Goal: Task Accomplishment & Management: Use online tool/utility

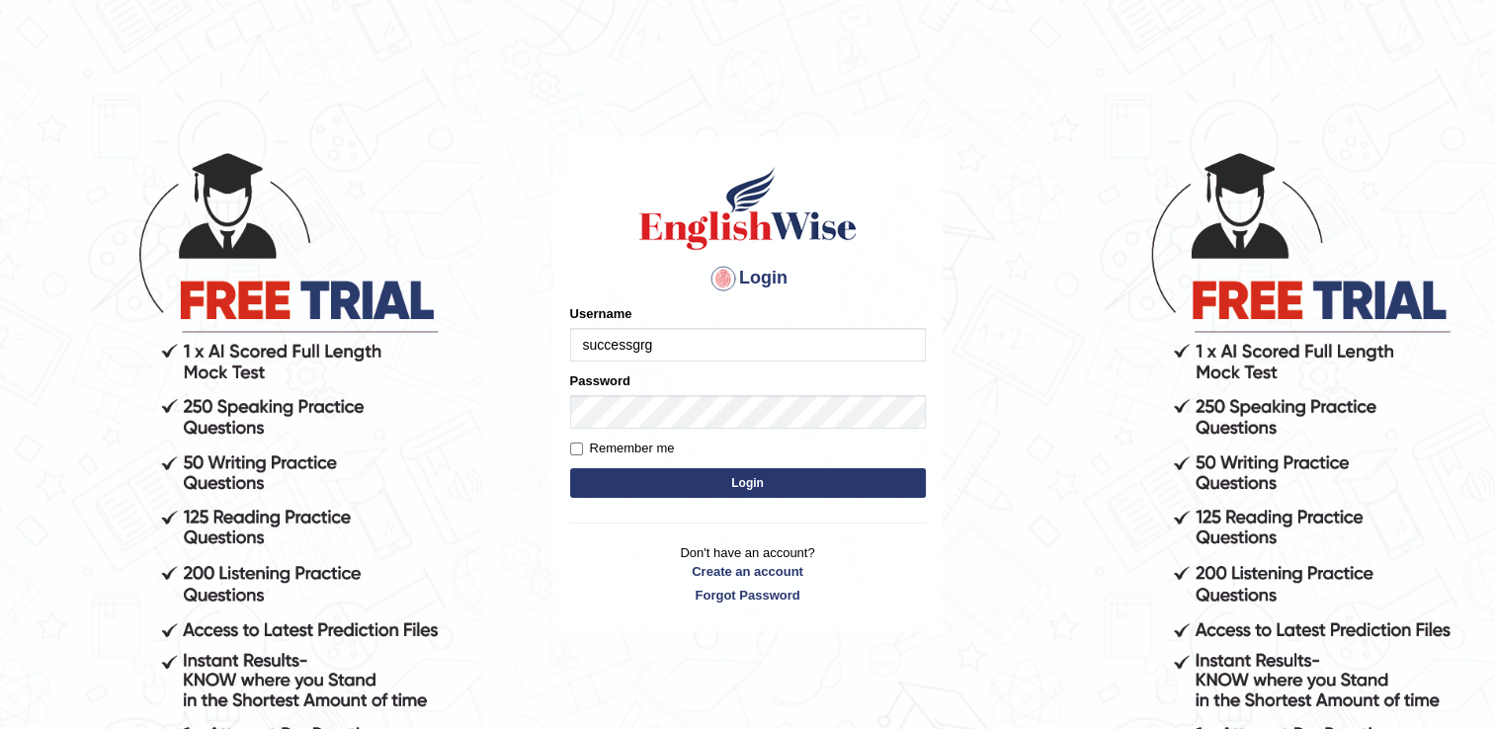
click at [767, 366] on form "Please fix the following errors: Username successgrg Password Remember me Login" at bounding box center [748, 403] width 356 height 199
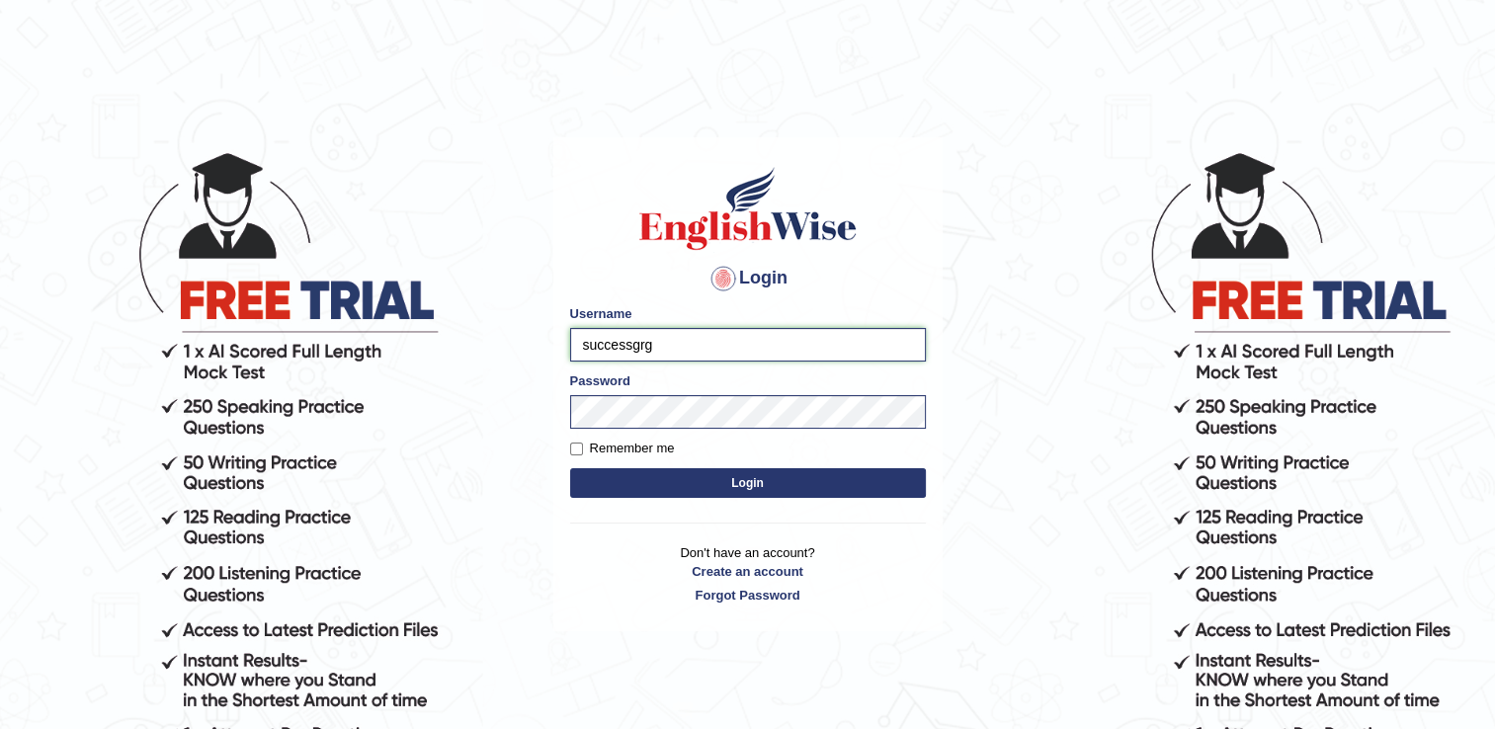
click at [763, 350] on input "successgrg" at bounding box center [748, 345] width 356 height 34
type input "s"
type input "[PERSON_NAME]"
click at [570, 468] on button "Login" at bounding box center [748, 483] width 356 height 30
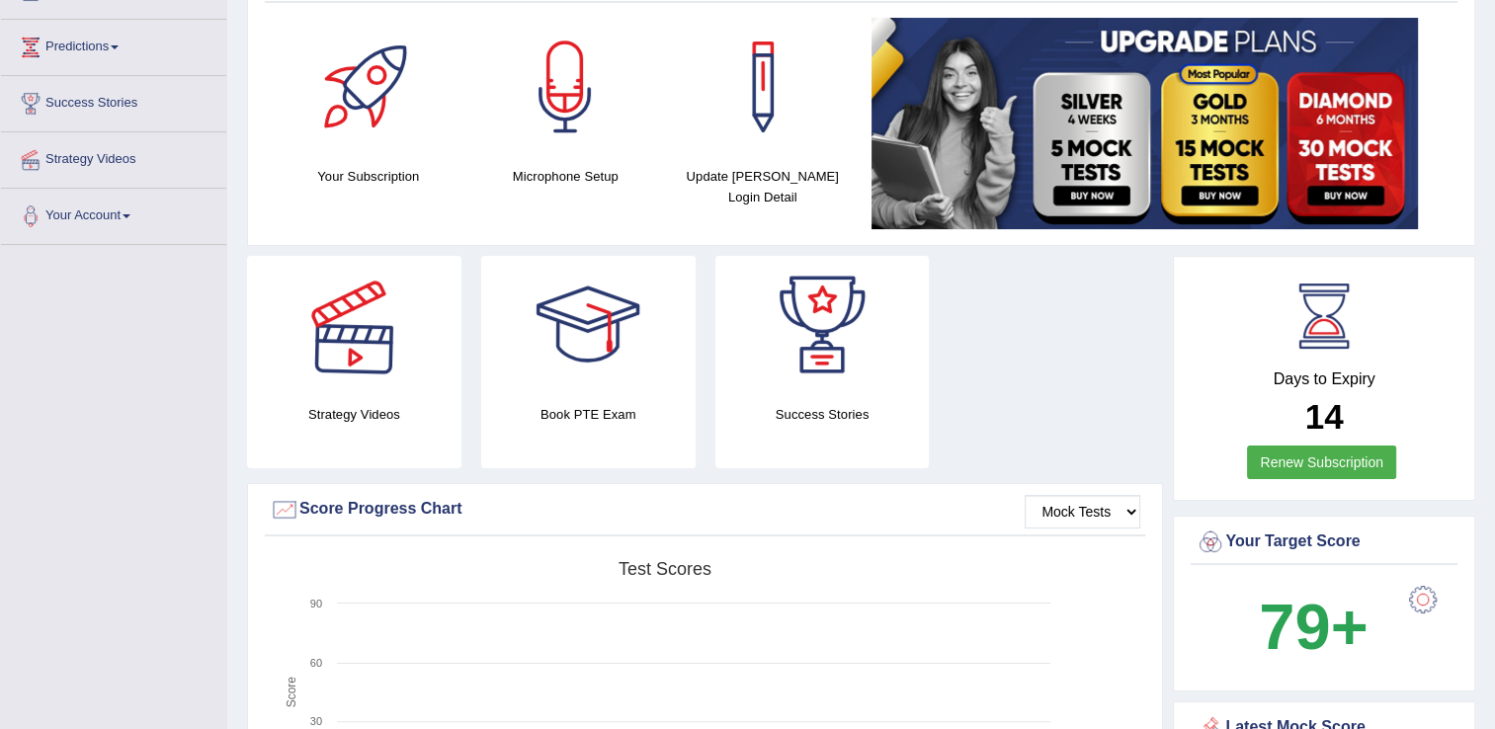
scroll to position [198, 0]
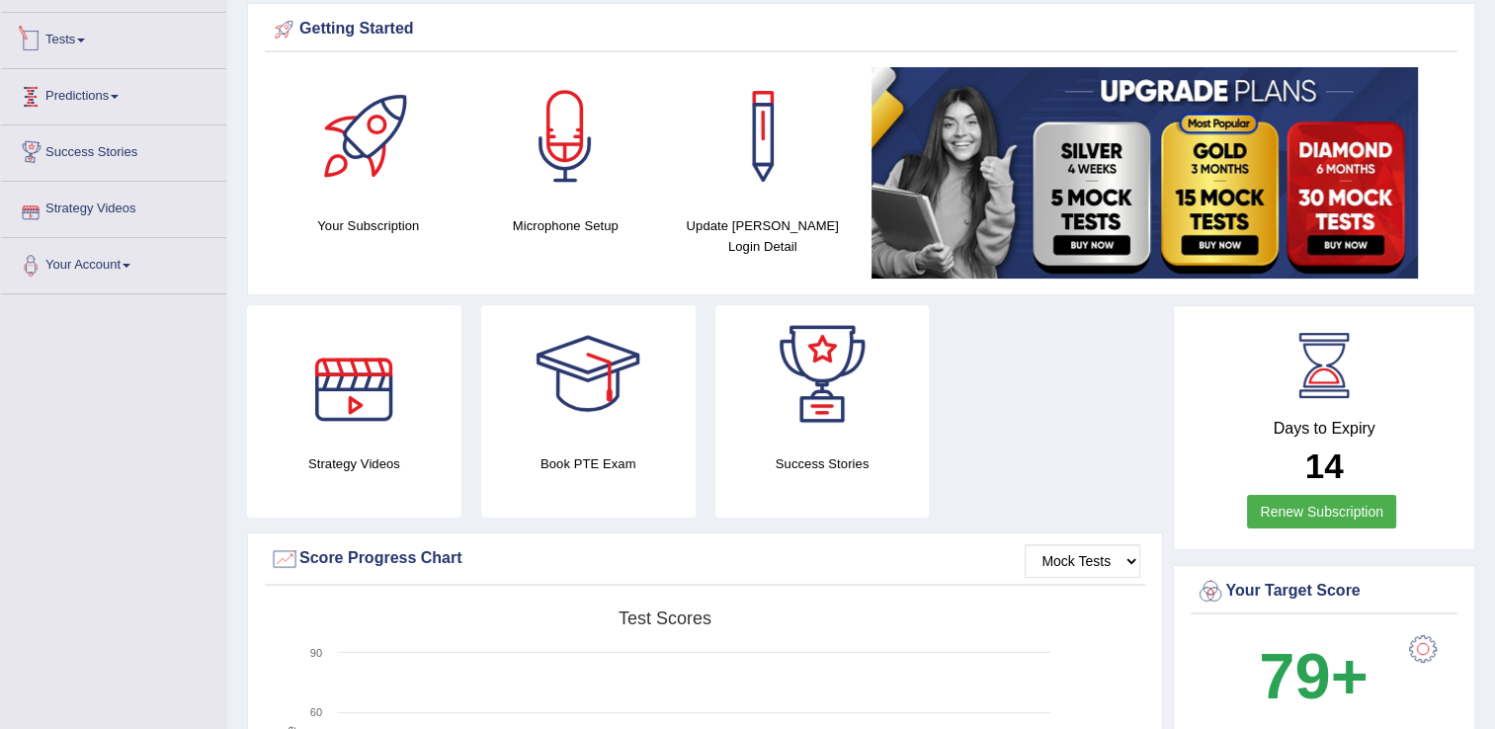
click at [68, 37] on link "Tests" at bounding box center [113, 37] width 225 height 49
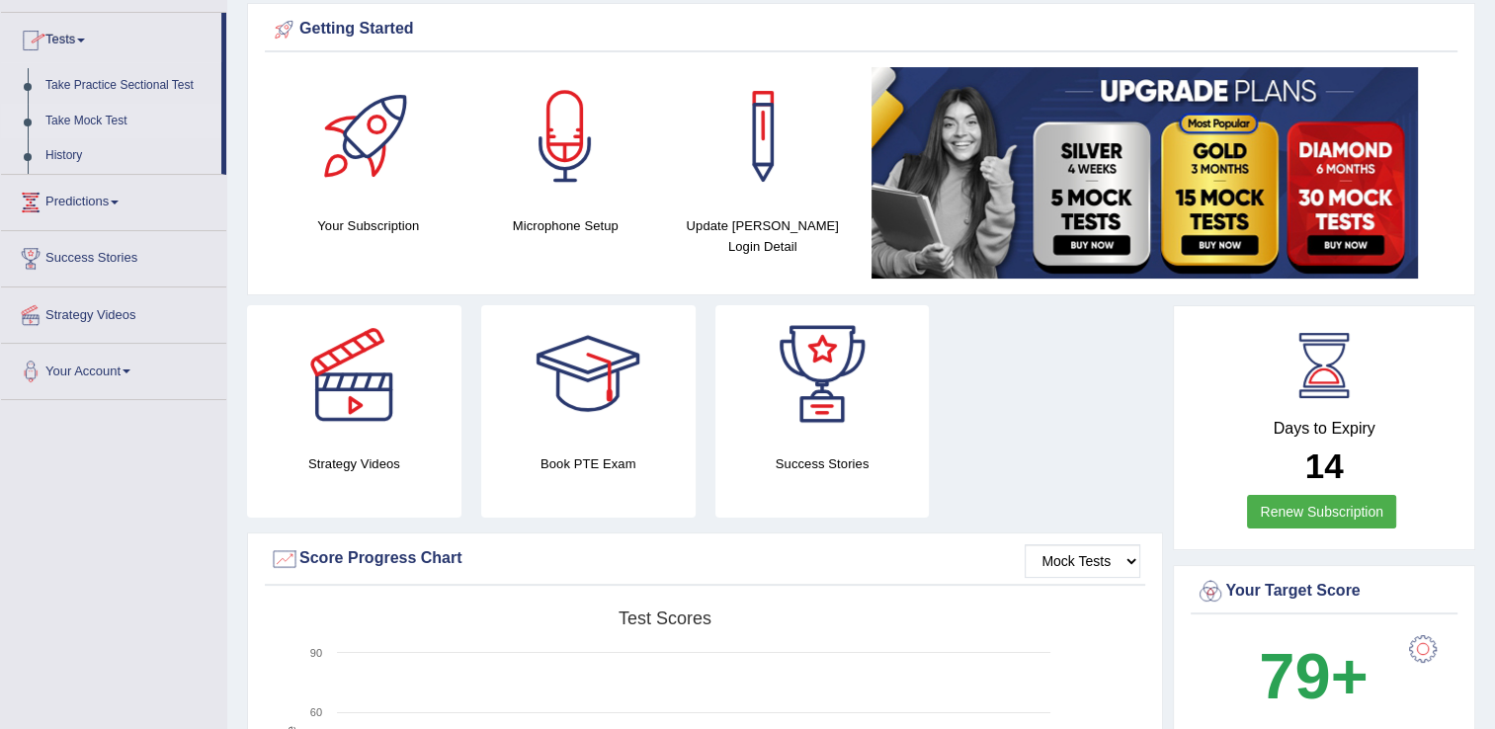
click at [58, 125] on link "Take Mock Test" at bounding box center [129, 122] width 185 height 36
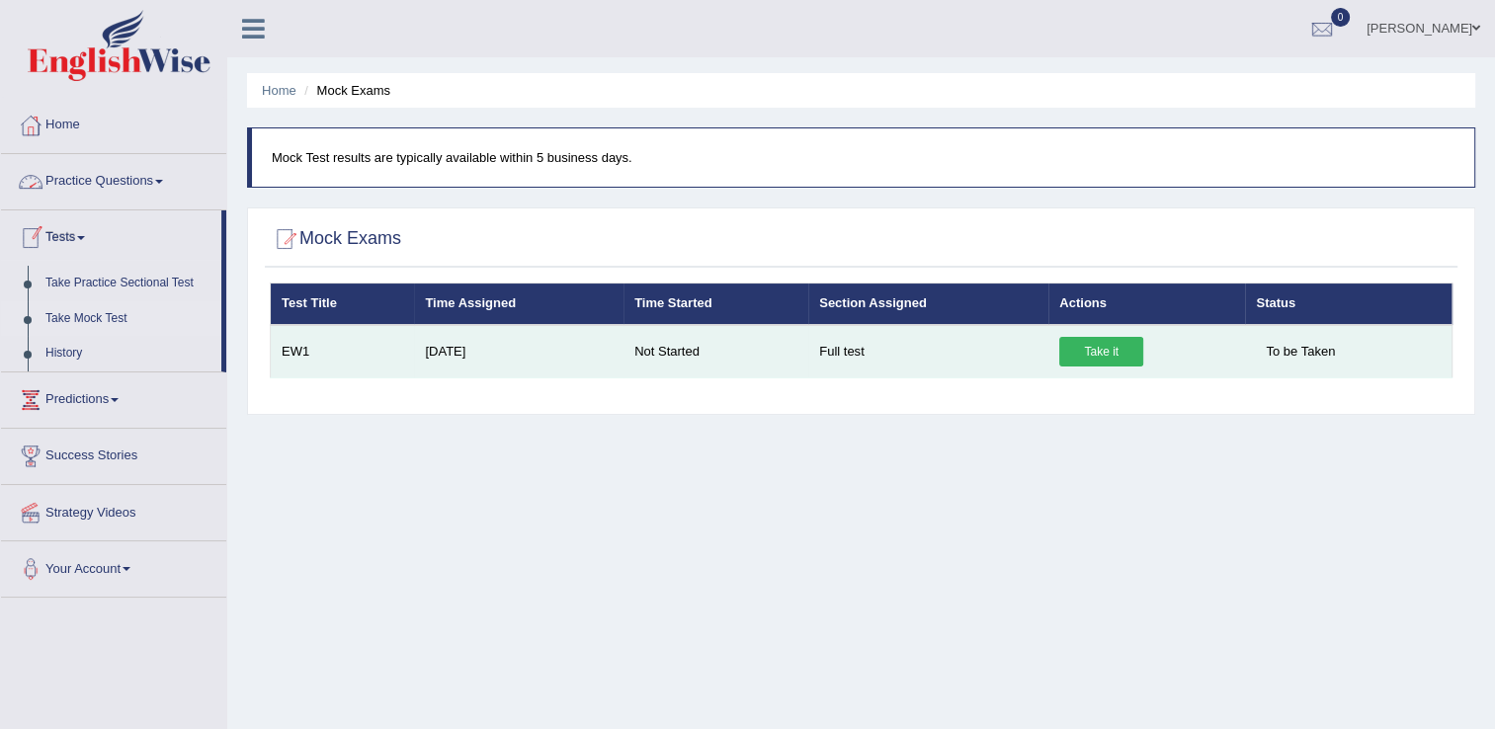
click at [1075, 341] on link "Take it" at bounding box center [1101, 352] width 84 height 30
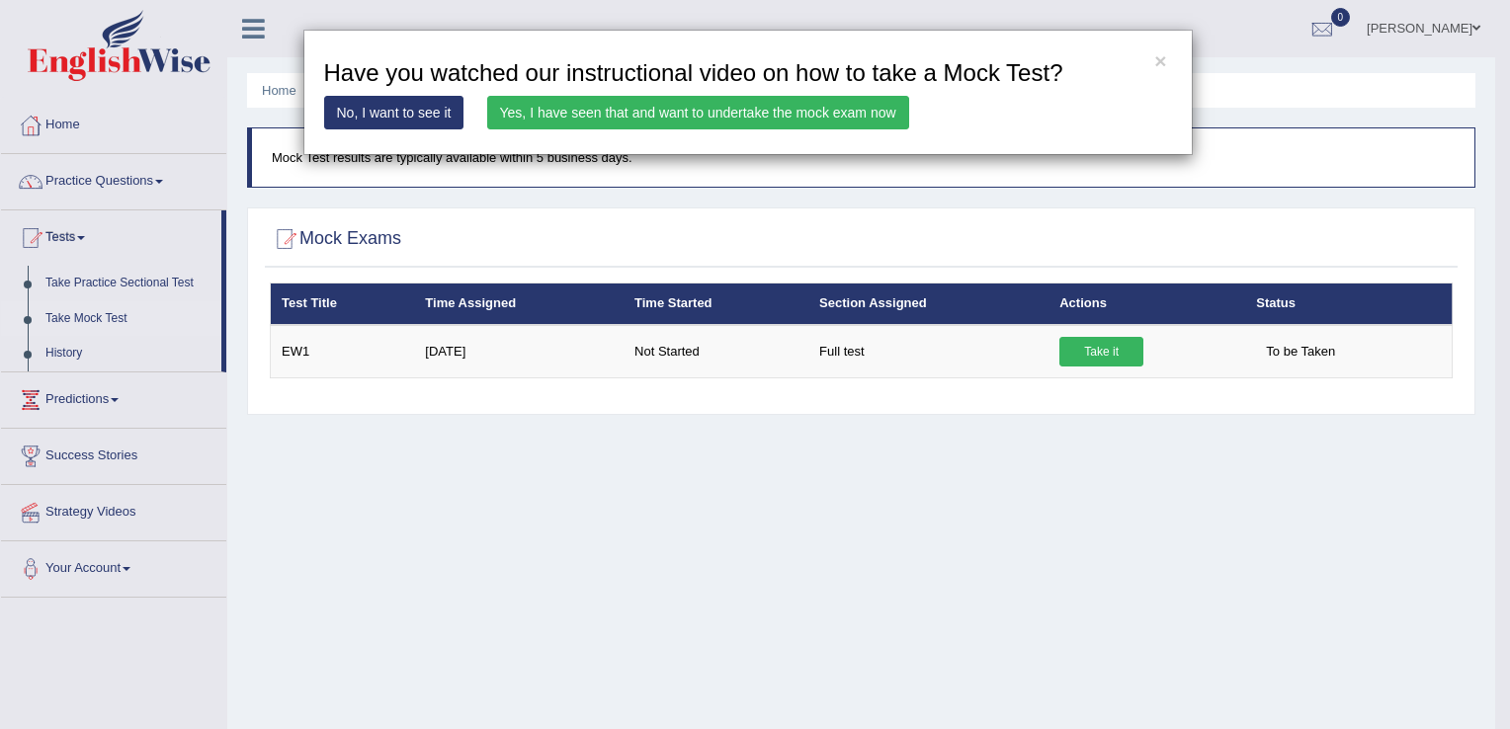
click at [595, 118] on link "Yes, I have seen that and want to undertake the mock exam now" at bounding box center [698, 113] width 422 height 34
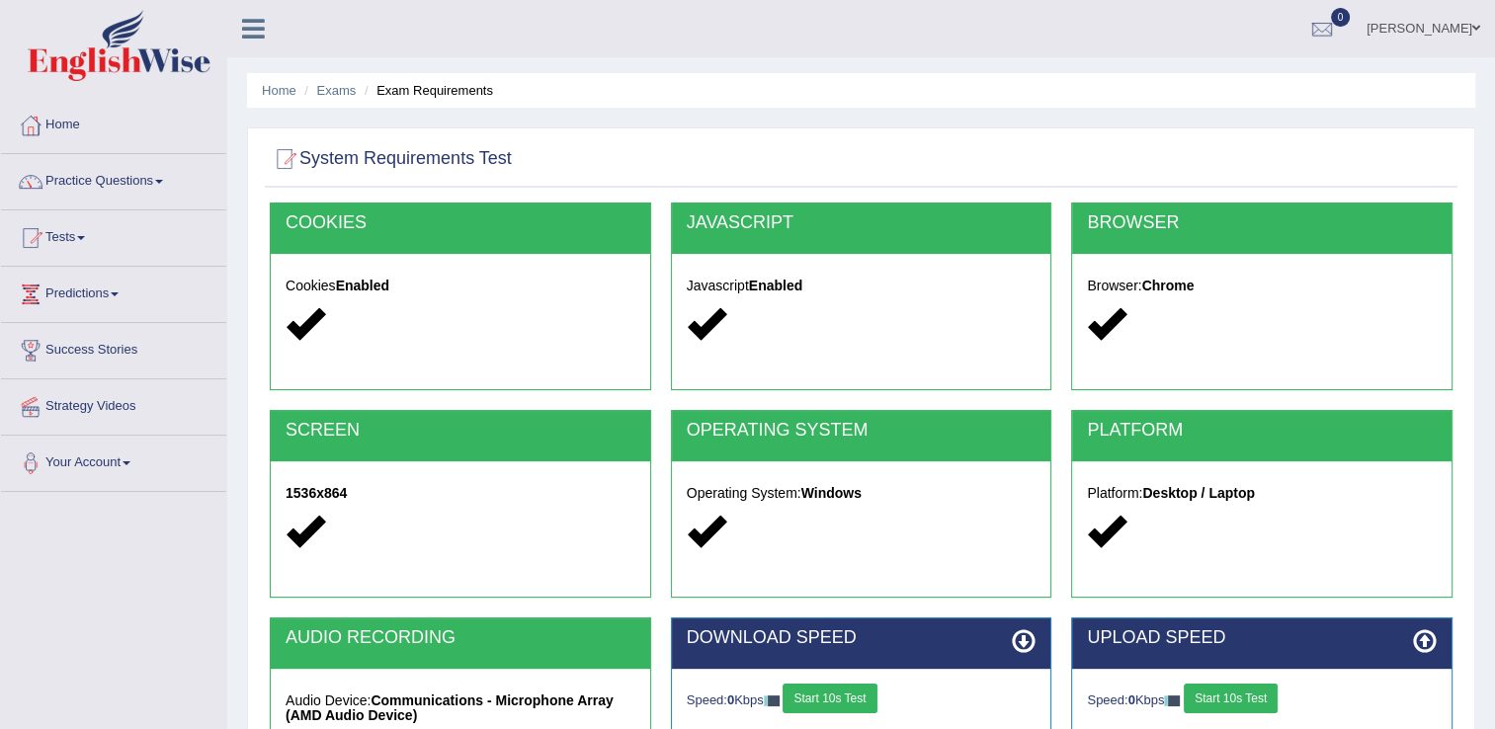
scroll to position [296, 0]
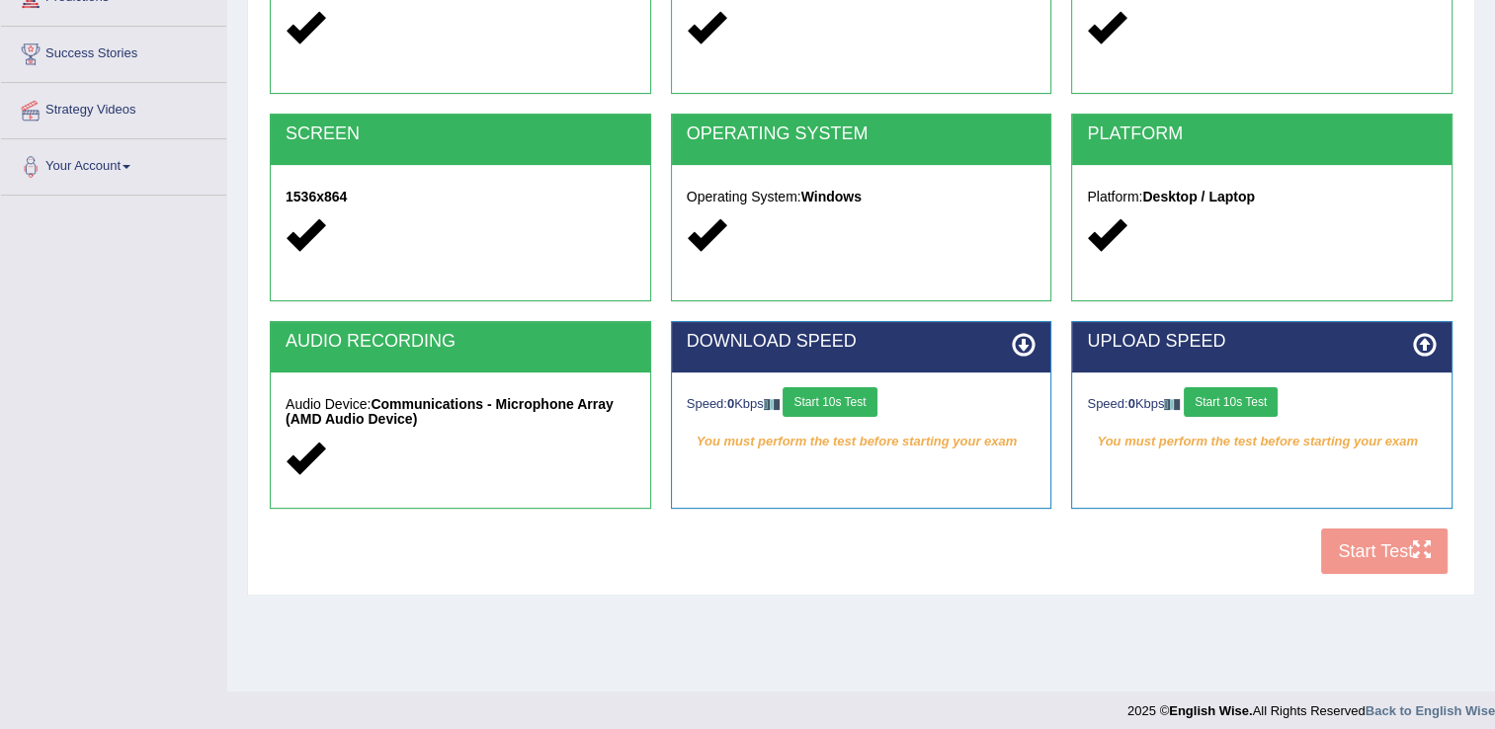
click at [861, 401] on button "Start 10s Test" at bounding box center [830, 402] width 94 height 30
click at [1248, 406] on button "Start 10s Test" at bounding box center [1231, 402] width 94 height 30
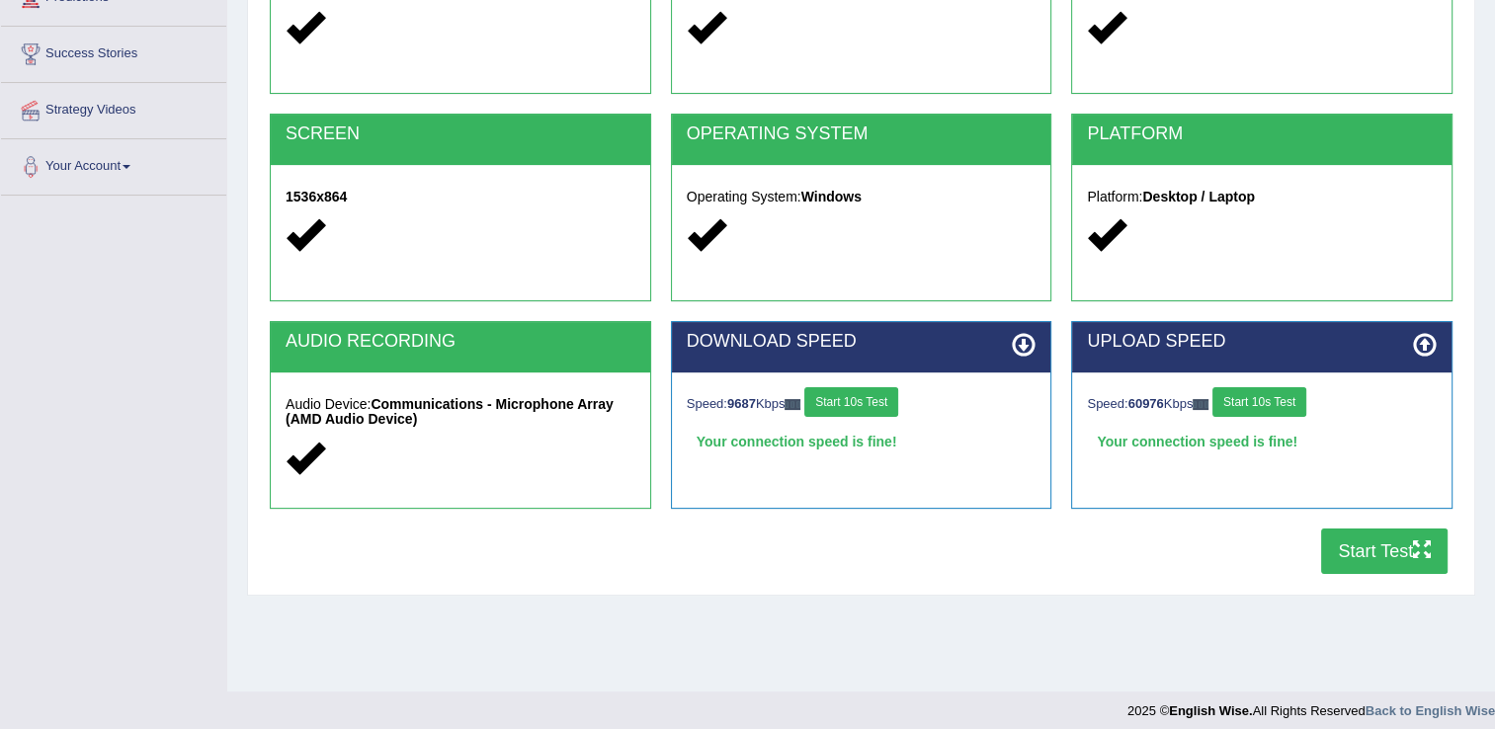
click at [1385, 559] on button "Start Test" at bounding box center [1384, 551] width 126 height 45
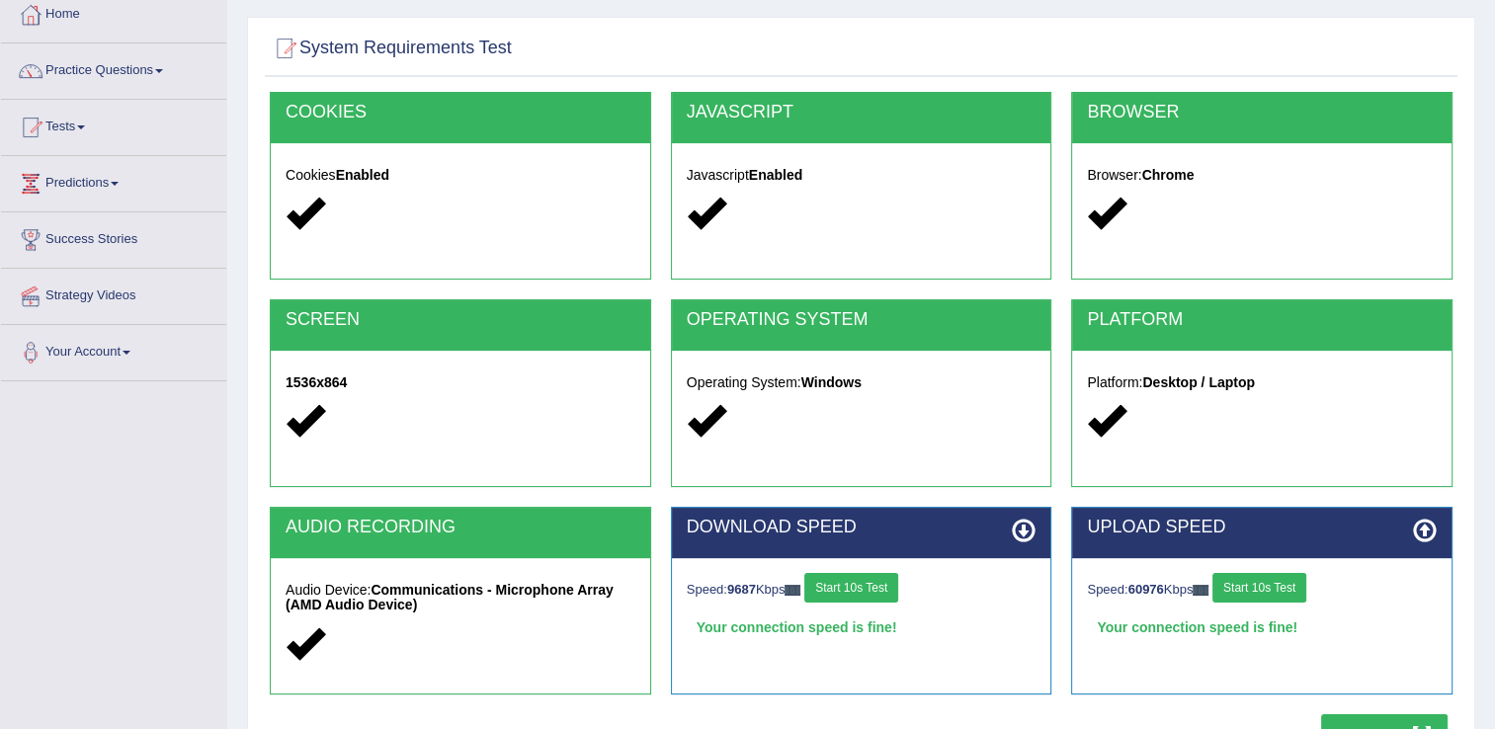
scroll to position [0, 0]
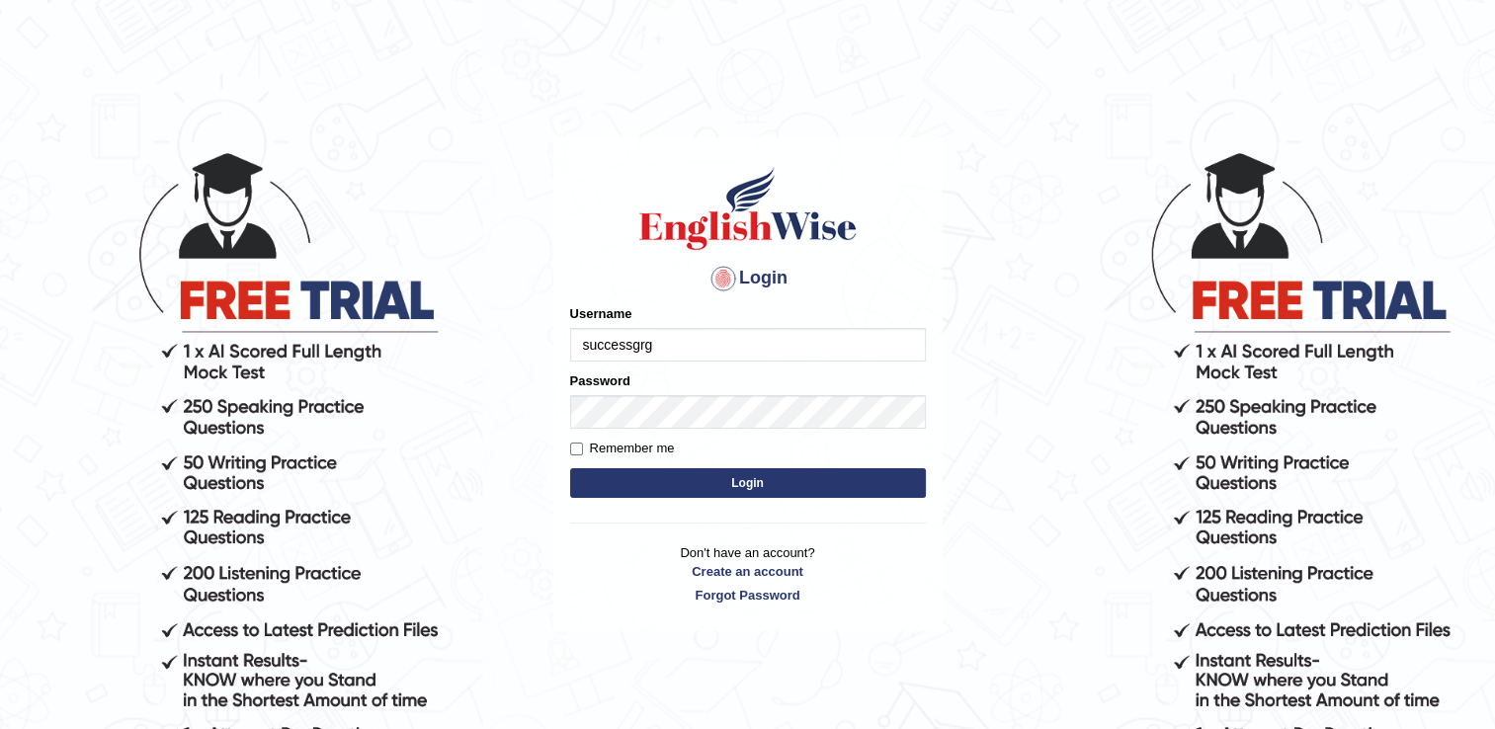
click at [682, 341] on input "successgrg" at bounding box center [748, 345] width 356 height 34
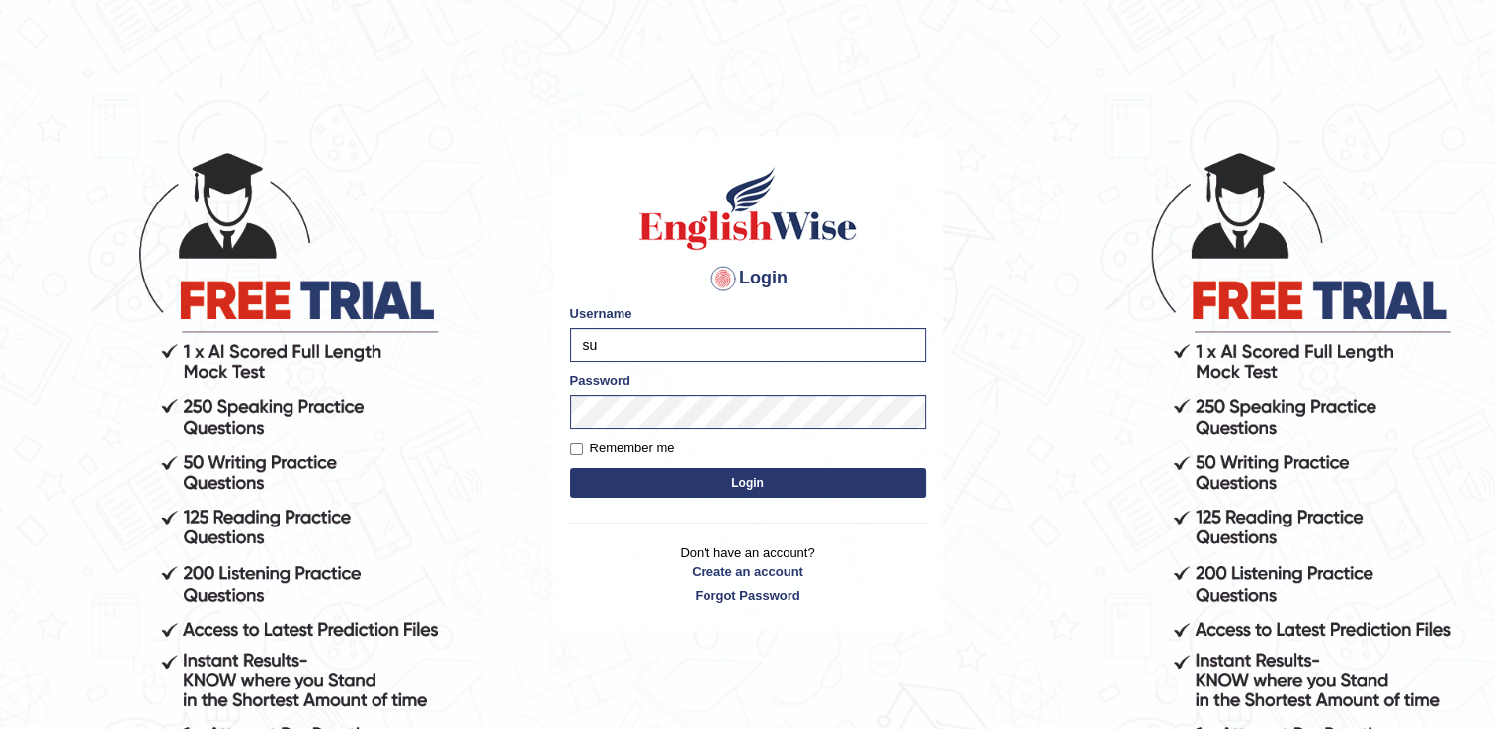
type input "s"
type input "[PERSON_NAME]"
click at [570, 468] on button "Login" at bounding box center [748, 483] width 356 height 30
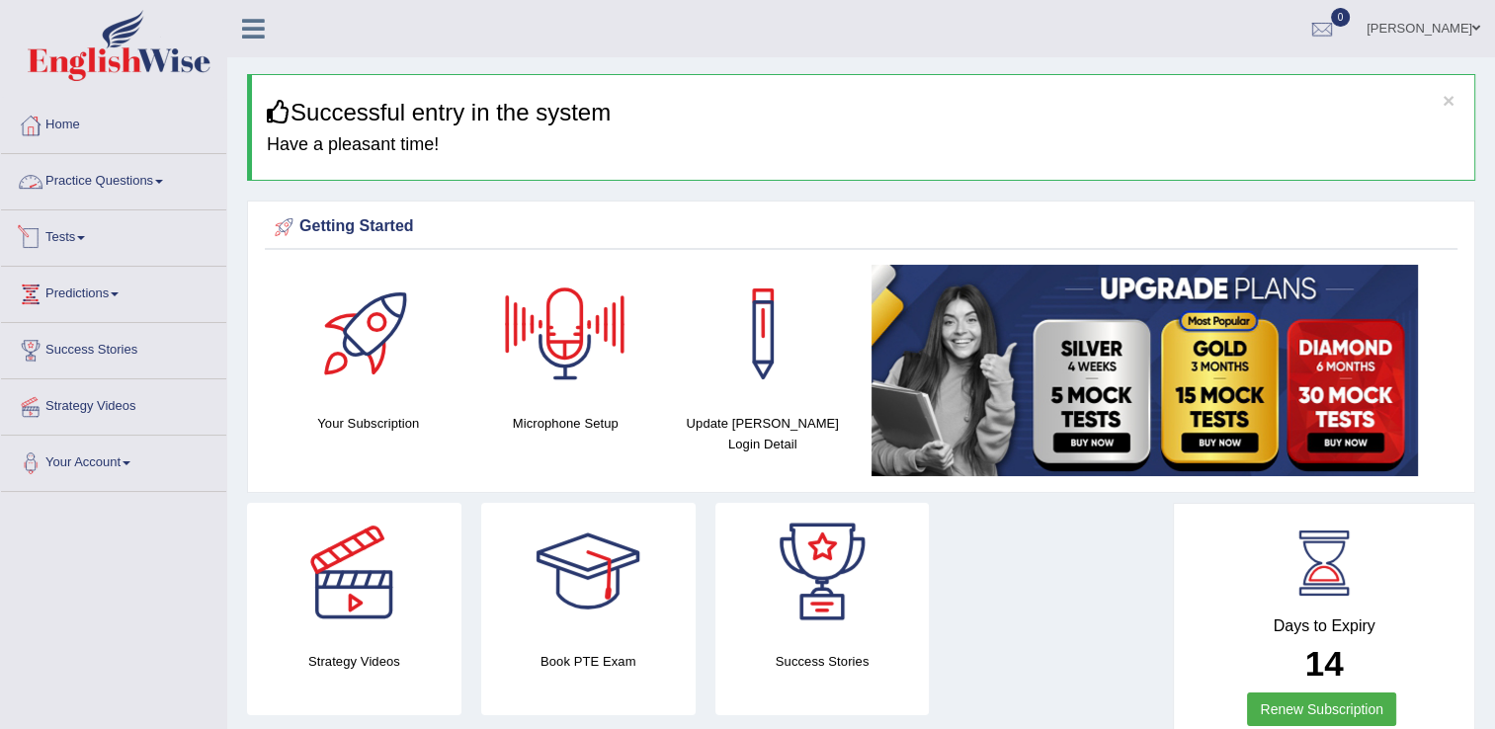
click at [74, 235] on link "Tests" at bounding box center [113, 234] width 225 height 49
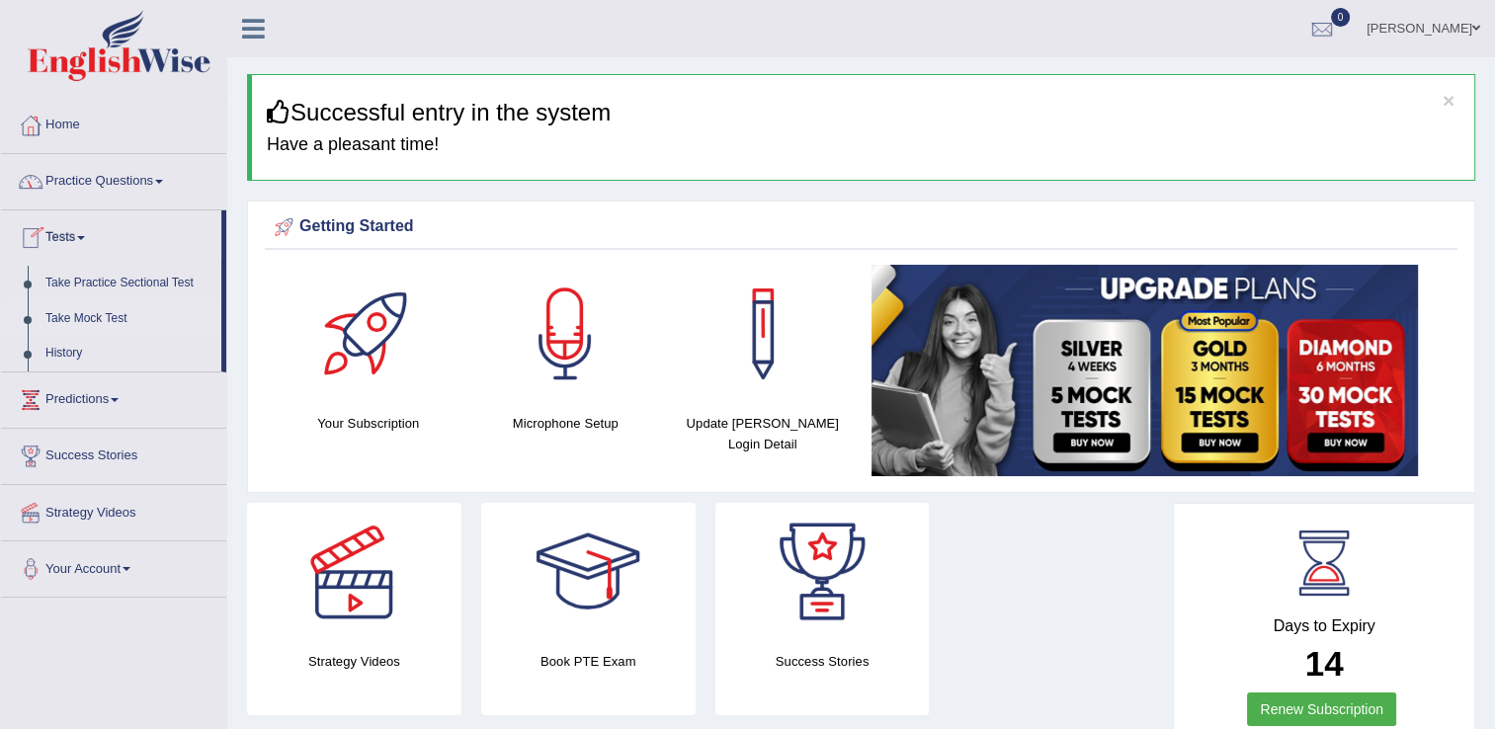
click at [93, 312] on link "Take Mock Test" at bounding box center [129, 319] width 185 height 36
